Goal: Manage account settings

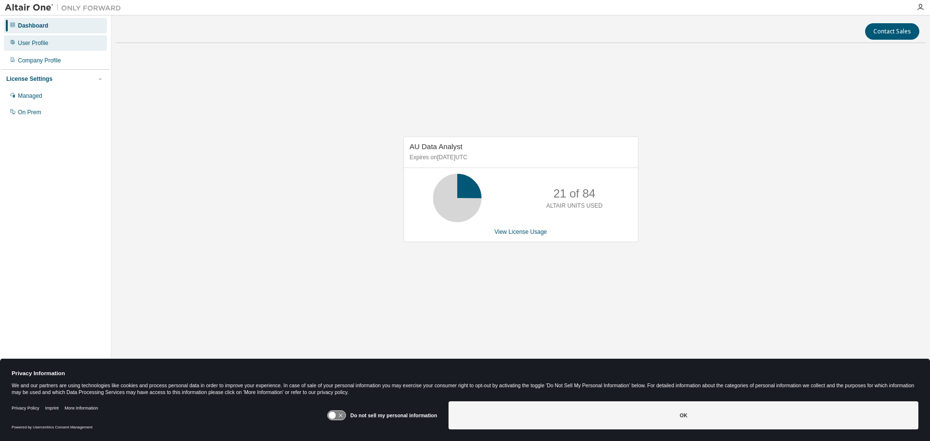
click at [29, 43] on div "User Profile" at bounding box center [33, 43] width 31 height 8
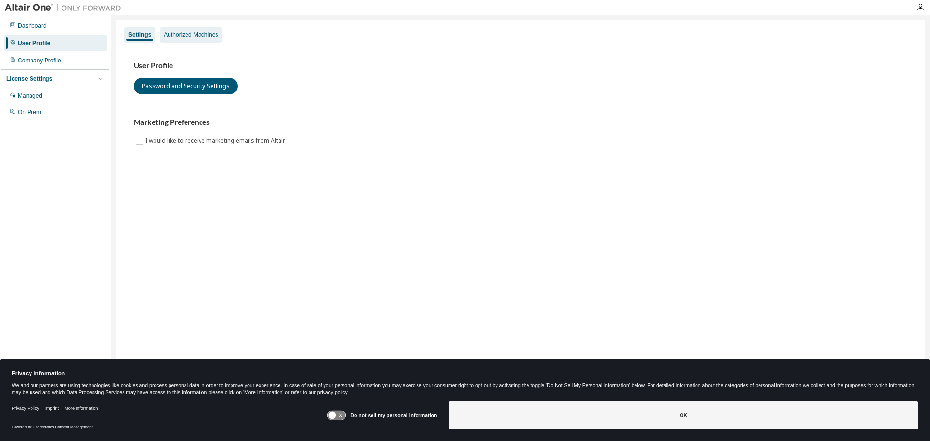
click at [194, 33] on div "Authorized Machines" at bounding box center [191, 35] width 54 height 8
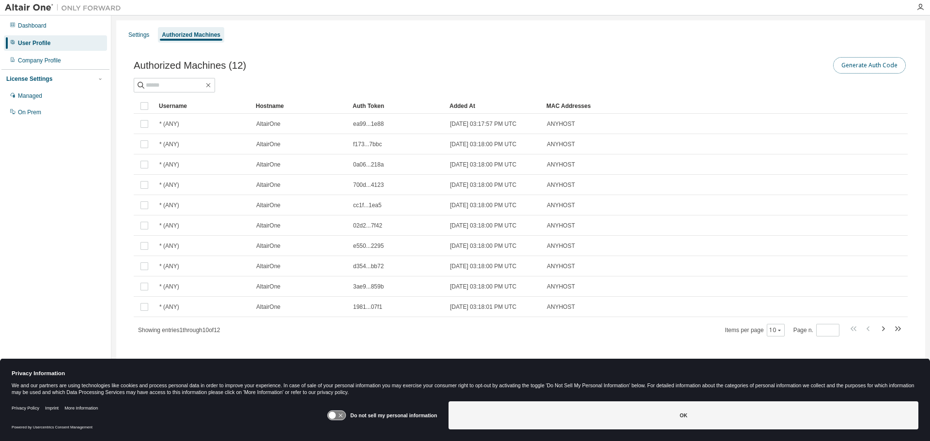
click at [874, 66] on button "Generate Auth Code" at bounding box center [870, 65] width 73 height 16
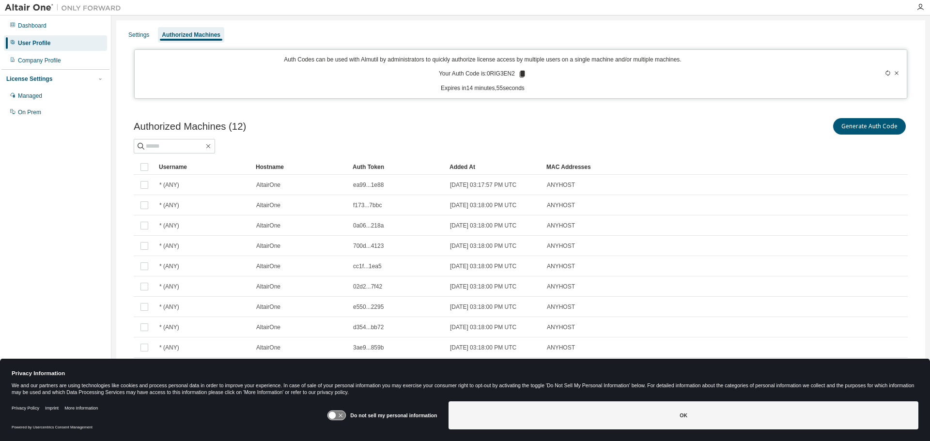
click at [521, 74] on icon at bounding box center [522, 74] width 5 height 7
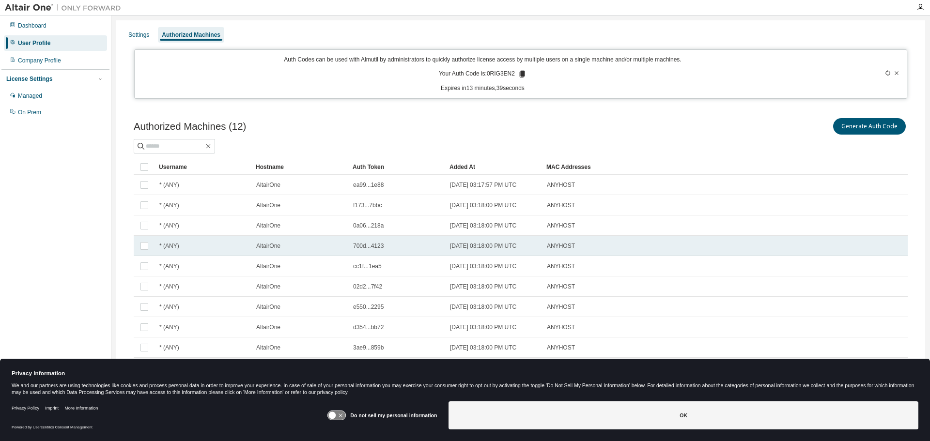
scroll to position [21, 0]
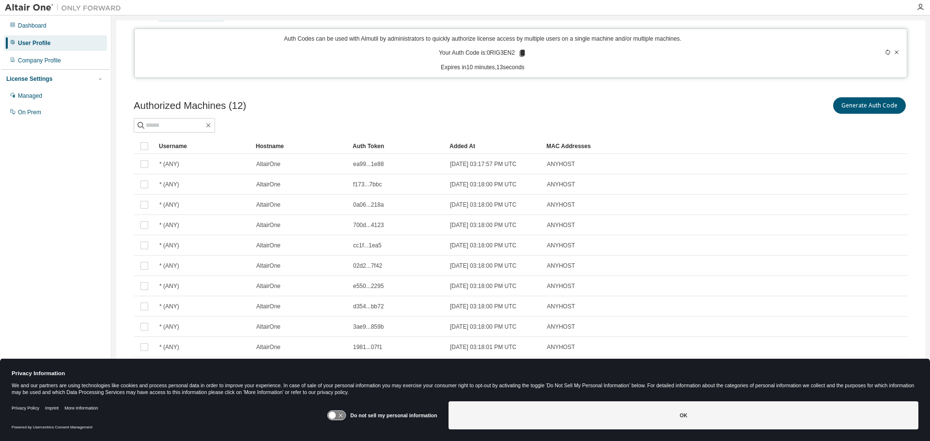
click at [608, 110] on div "Generate Auth Code" at bounding box center [714, 105] width 387 height 20
click at [336, 418] on icon at bounding box center [332, 415] width 7 height 7
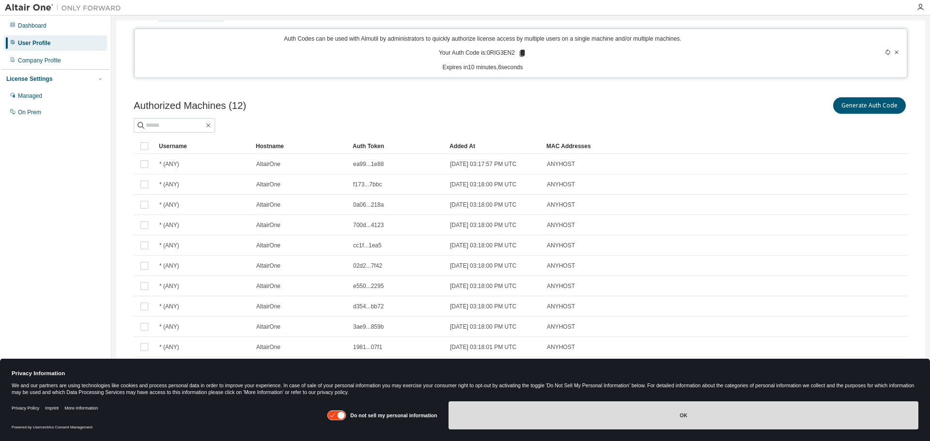
click at [588, 421] on button "OK" at bounding box center [684, 416] width 470 height 28
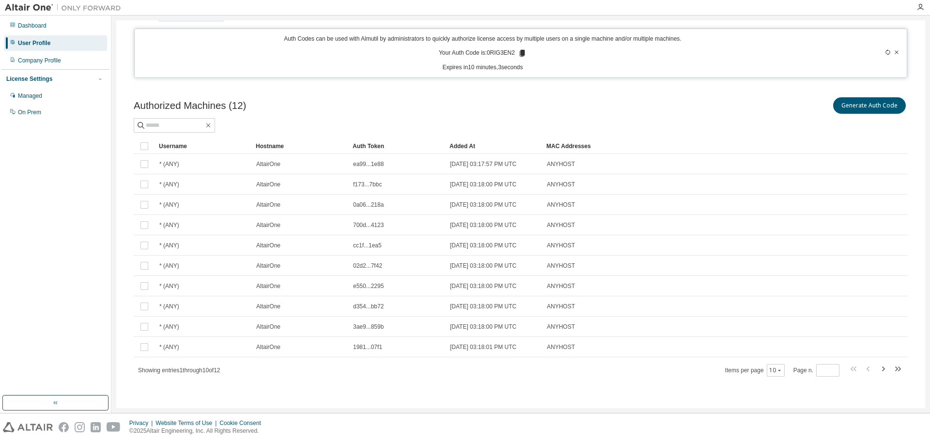
click at [602, 392] on div "Authorized Machines (12) Generate Auth Code Clear Load Save Save As Field Opera…" at bounding box center [521, 243] width 798 height 319
click at [611, 393] on div "Authorized Machines (12) Generate Auth Code Clear Load Save Save As Field Opera…" at bounding box center [521, 243] width 798 height 319
click at [662, 385] on div "Authorized Machines (12) Generate Auth Code Clear Load Save Save As Field Opera…" at bounding box center [521, 243] width 798 height 319
